Goal: Transaction & Acquisition: Purchase product/service

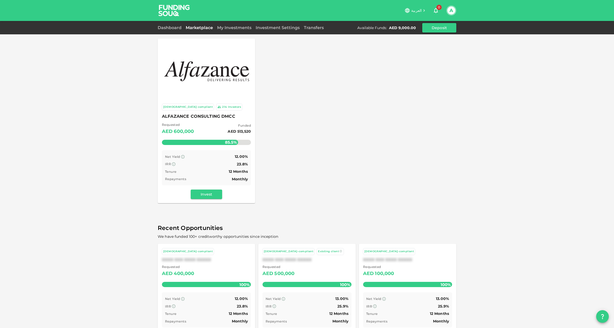
click at [397, 28] on div "AED 9,000.00" at bounding box center [402, 27] width 27 height 5
click at [228, 26] on link "My Investments" at bounding box center [234, 27] width 38 height 5
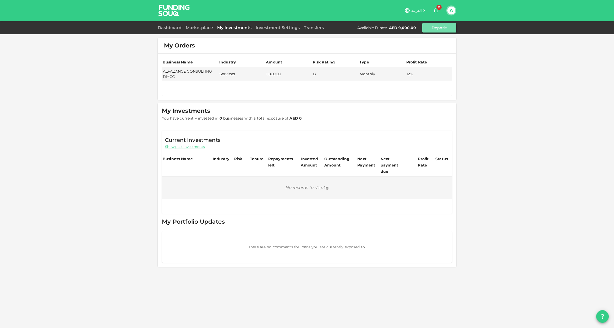
click at [441, 29] on button "Deposit" at bounding box center [439, 27] width 34 height 9
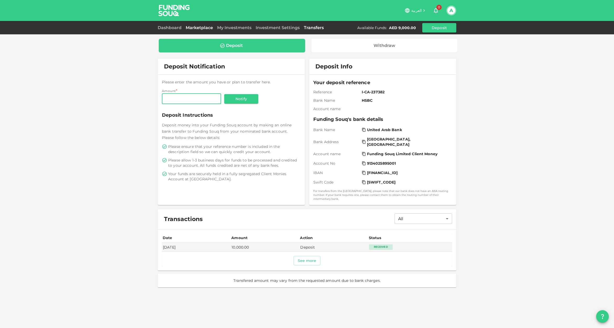
click at [213, 27] on link "Marketplace" at bounding box center [199, 27] width 31 height 5
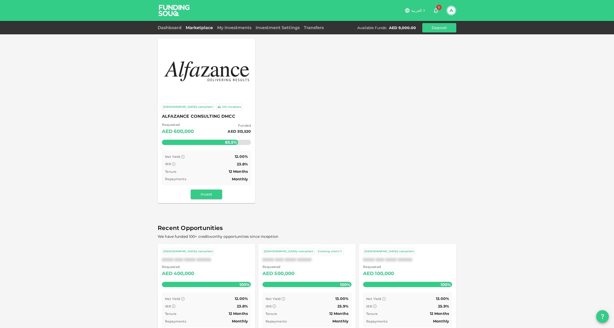
click at [205, 193] on button "Invest" at bounding box center [206, 193] width 31 height 9
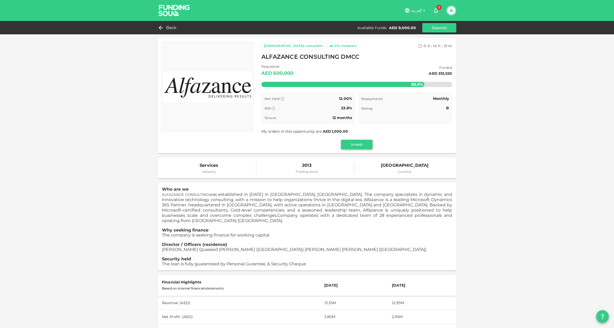
click at [352, 146] on button "Invest" at bounding box center [356, 144] width 31 height 9
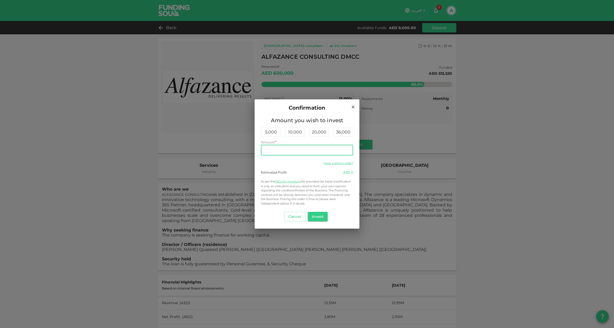
click at [305, 151] on input "Amount" at bounding box center [307, 150] width 92 height 10
type input "9,000"
click at [320, 214] on button "Invest" at bounding box center [318, 216] width 20 height 9
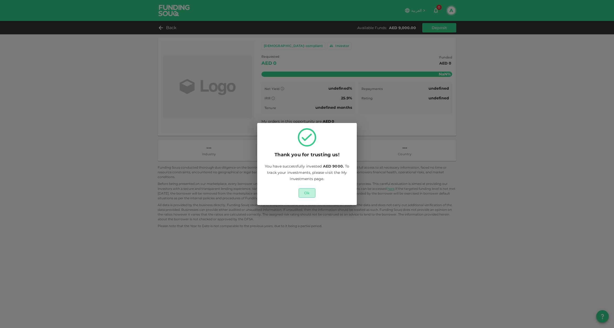
click at [306, 193] on button "Ok" at bounding box center [306, 192] width 17 height 9
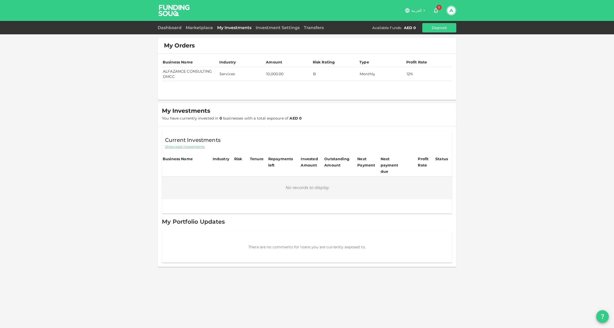
click at [208, 77] on td "ALFAZANCE CONSULTING DMCC" at bounding box center [190, 74] width 57 height 14
click at [169, 30] on div "Dashboard" at bounding box center [171, 28] width 26 height 6
click at [169, 29] on link "Dashboard" at bounding box center [171, 27] width 26 height 5
